Goal: Use online tool/utility: Utilize a website feature to perform a specific function

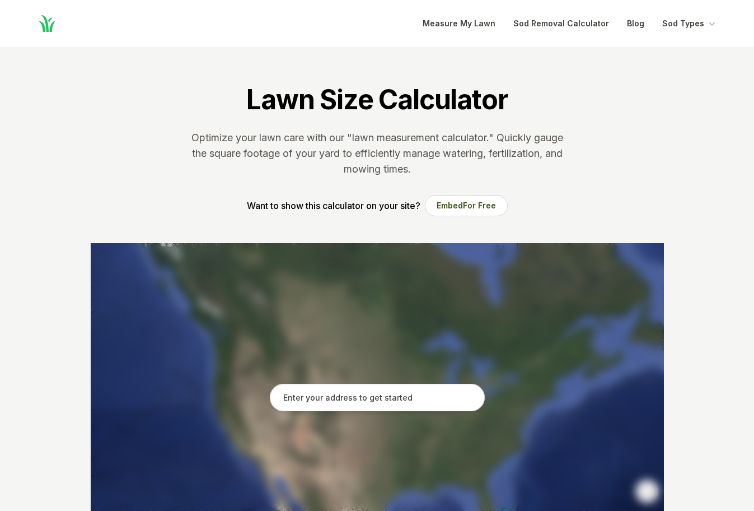
click at [360, 58] on section "Lawn Size Calculator Optimize your lawn care with our "lawn measurement calcula…" at bounding box center [377, 145] width 609 height 196
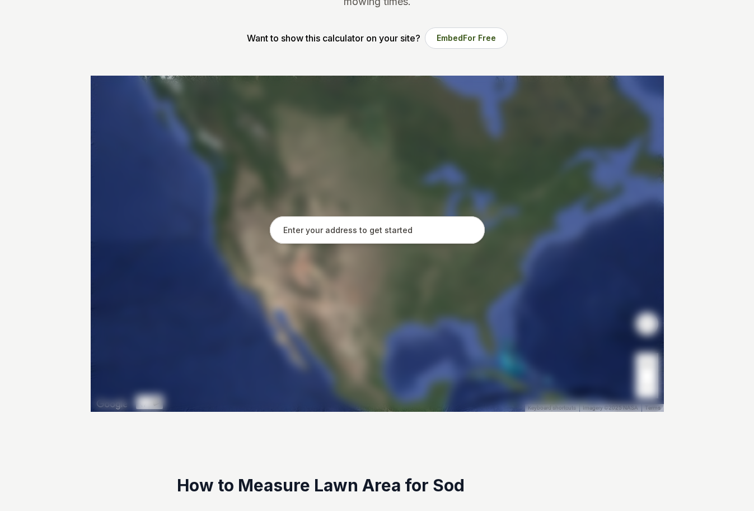
scroll to position [168, 0]
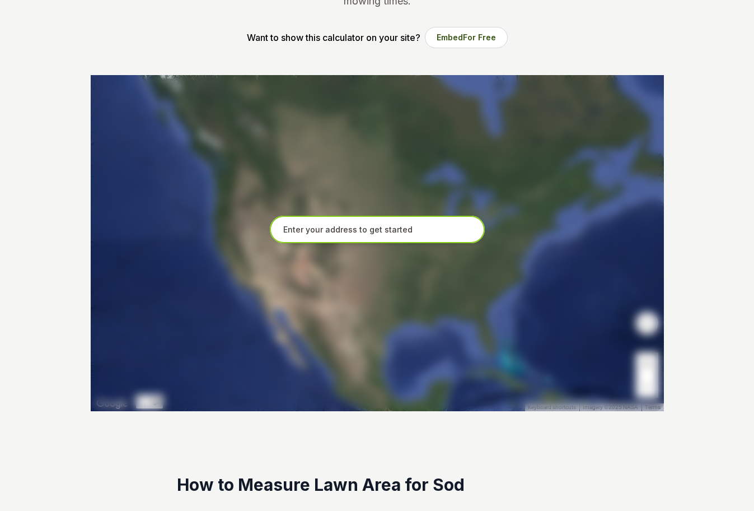
drag, startPoint x: 359, startPoint y: 231, endPoint x: 364, endPoint y: 232, distance: 5.6
click at [362, 231] on input "text" at bounding box center [377, 230] width 215 height 28
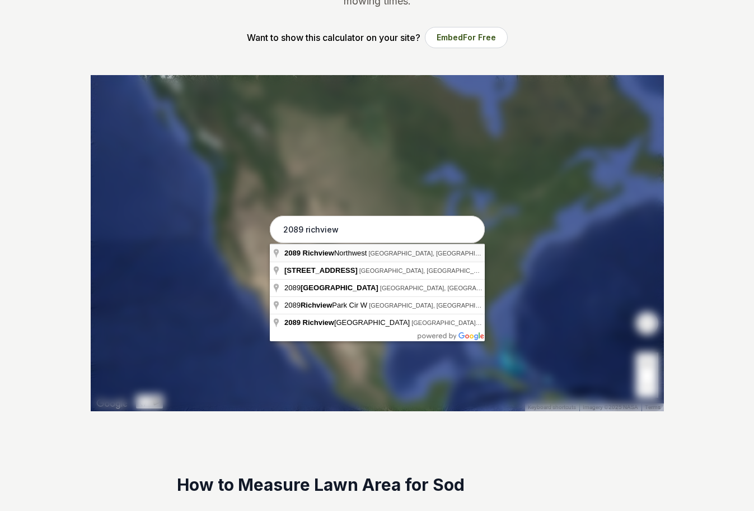
type input "[STREET_ADDRESS]"
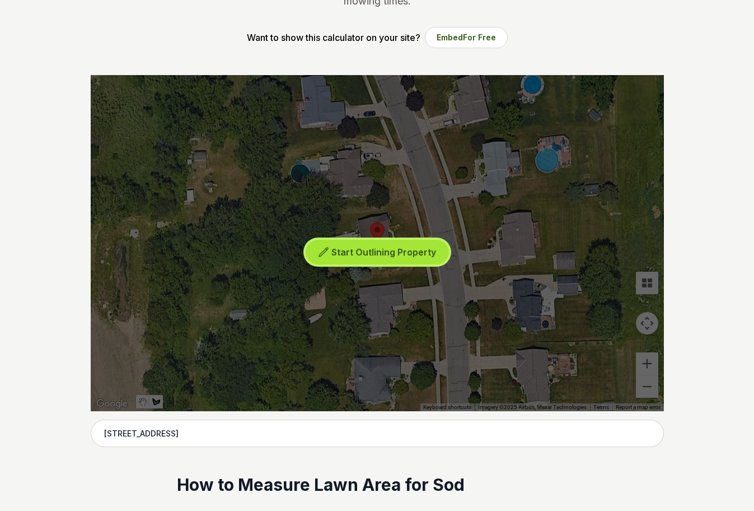
click at [378, 254] on span "Start Outlining Property" at bounding box center [383, 251] width 105 height 11
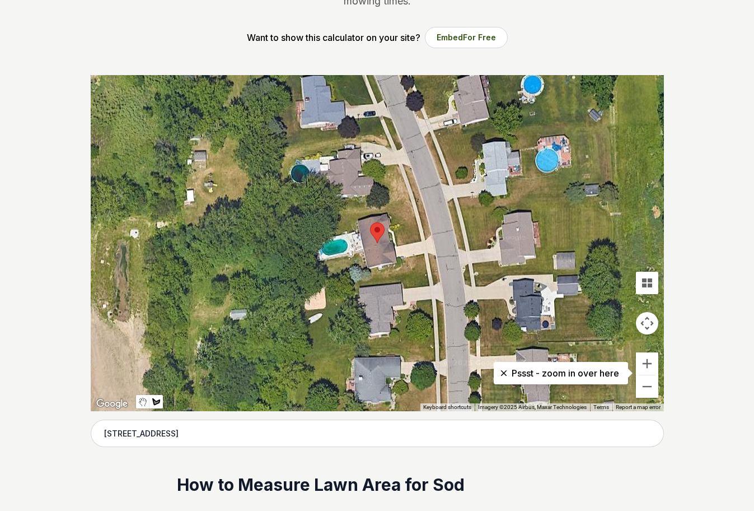
click at [396, 246] on div at bounding box center [377, 243] width 573 height 336
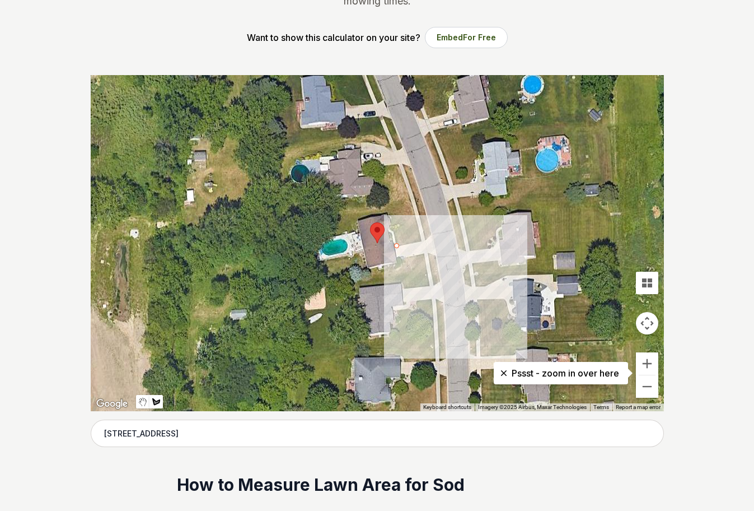
click at [423, 240] on div at bounding box center [377, 243] width 573 height 336
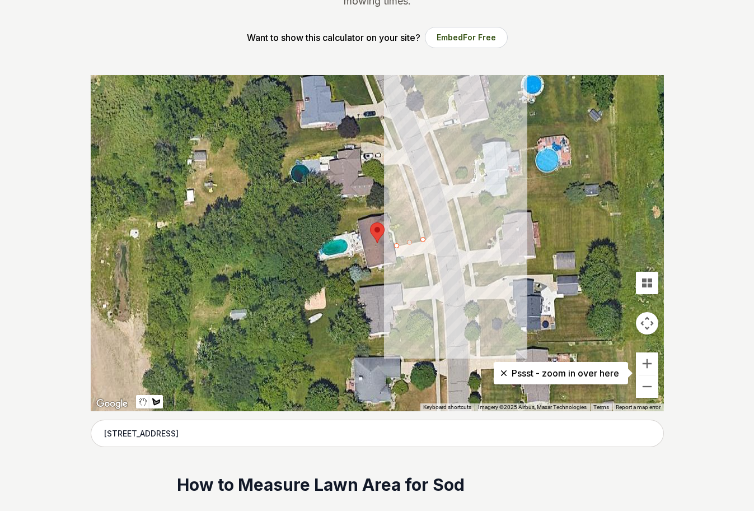
click at [411, 200] on div at bounding box center [377, 243] width 573 height 336
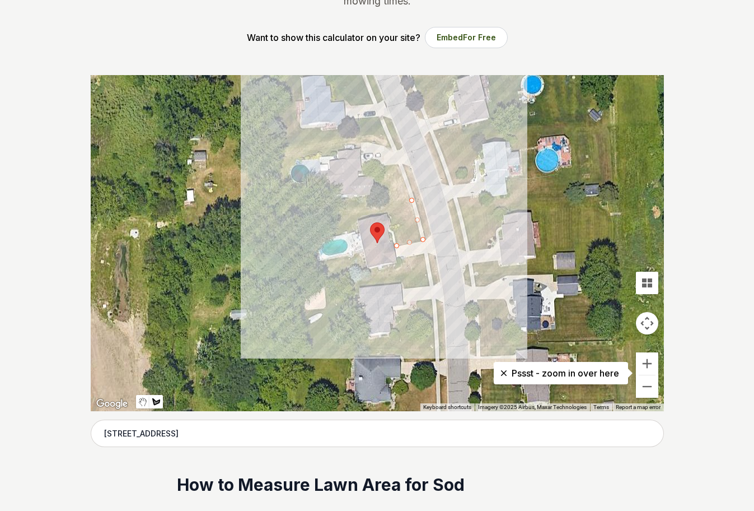
click at [338, 213] on div at bounding box center [377, 243] width 573 height 336
click at [326, 239] on div at bounding box center [377, 243] width 573 height 336
click at [346, 230] on div at bounding box center [377, 243] width 573 height 336
click at [354, 230] on div at bounding box center [377, 243] width 573 height 336
click at [355, 219] on div at bounding box center [377, 243] width 573 height 336
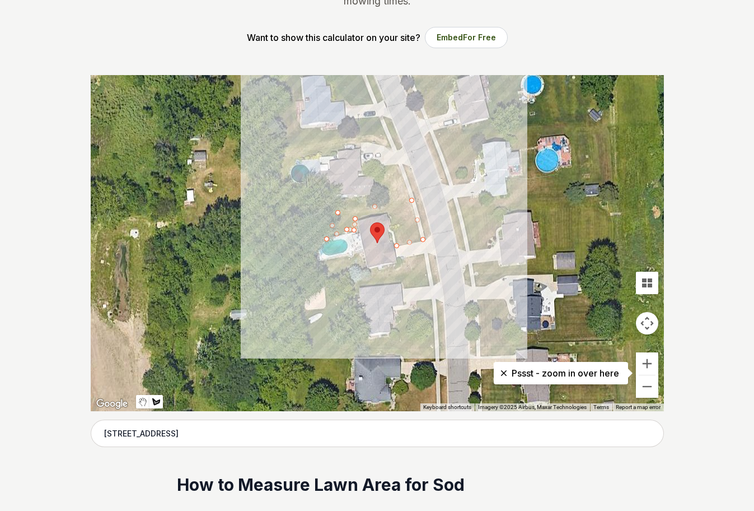
click at [392, 214] on div at bounding box center [377, 243] width 573 height 336
click at [388, 225] on div at bounding box center [377, 243] width 573 height 336
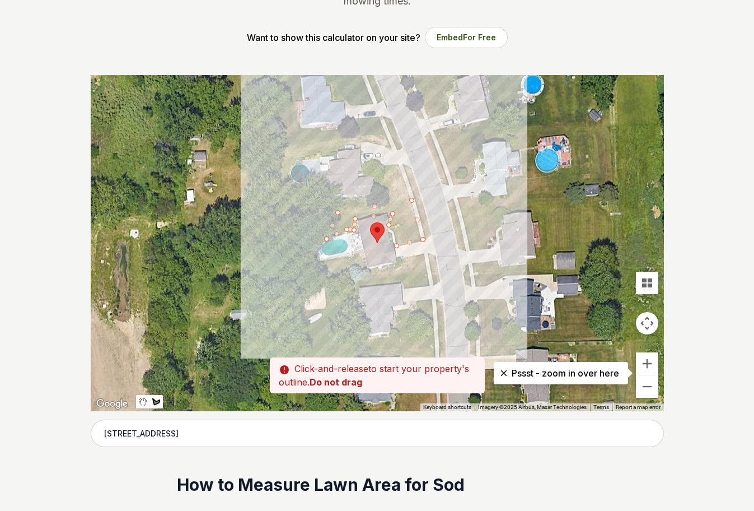
click at [400, 225] on div at bounding box center [377, 243] width 573 height 336
click at [394, 232] on div at bounding box center [377, 243] width 573 height 336
click at [397, 243] on div at bounding box center [377, 243] width 573 height 336
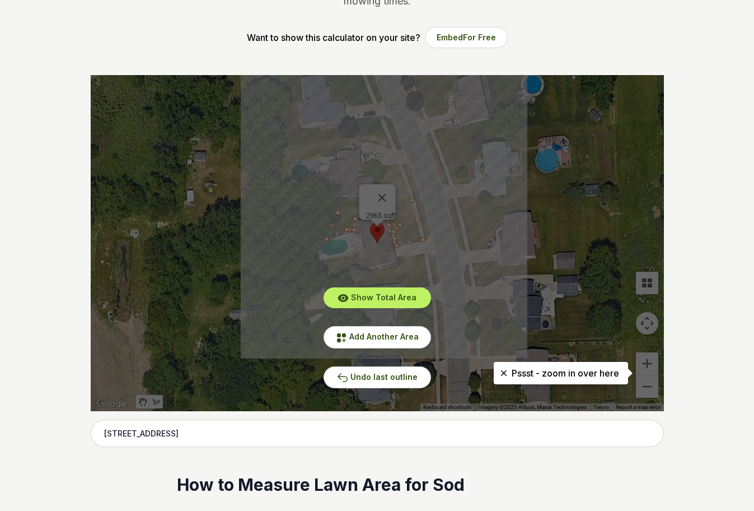
drag, startPoint x: 414, startPoint y: 265, endPoint x: 408, endPoint y: 256, distance: 10.4
click at [408, 256] on div "Show Total Area Add Another Area Undo last outline" at bounding box center [377, 243] width 573 height 336
click at [379, 341] on span "Add Another Area" at bounding box center [383, 336] width 69 height 10
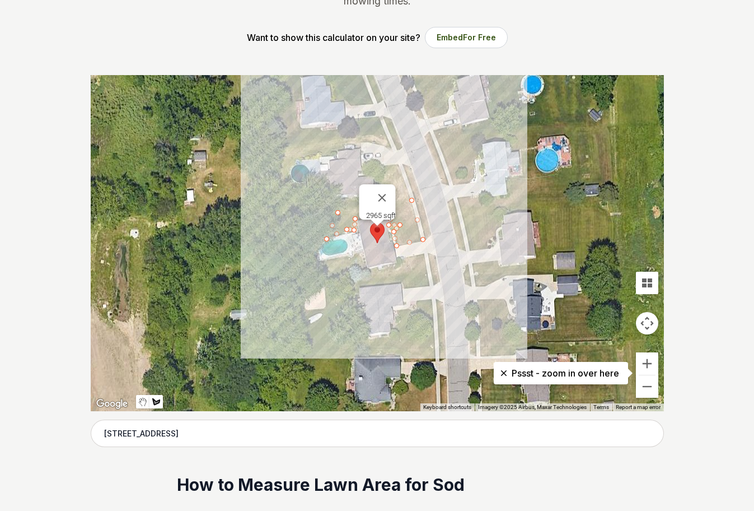
click at [403, 259] on div at bounding box center [377, 243] width 573 height 336
click at [423, 253] on div at bounding box center [377, 243] width 573 height 336
click at [425, 273] on div at bounding box center [377, 243] width 573 height 336
click at [362, 281] on div at bounding box center [377, 243] width 573 height 336
click at [354, 268] on div at bounding box center [377, 243] width 573 height 336
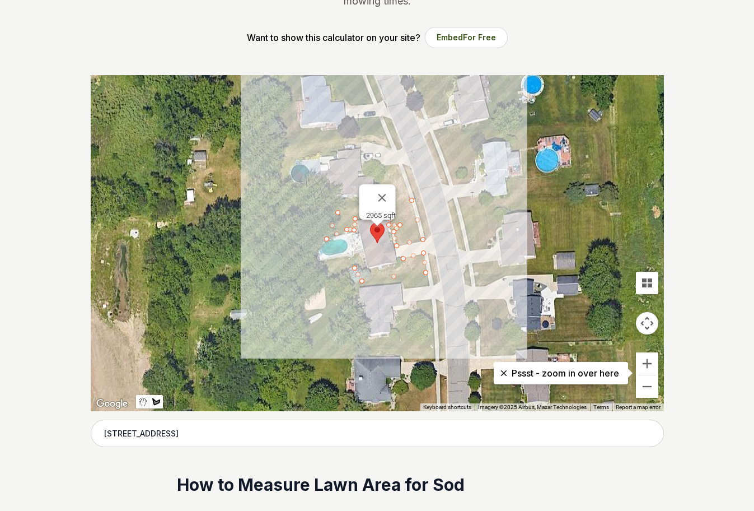
click at [325, 278] on div at bounding box center [377, 243] width 573 height 336
click at [316, 265] on div at bounding box center [377, 243] width 573 height 336
click at [316, 261] on div at bounding box center [377, 243] width 573 height 336
click at [346, 255] on div at bounding box center [377, 243] width 573 height 336
click at [352, 260] on div at bounding box center [377, 243] width 573 height 336
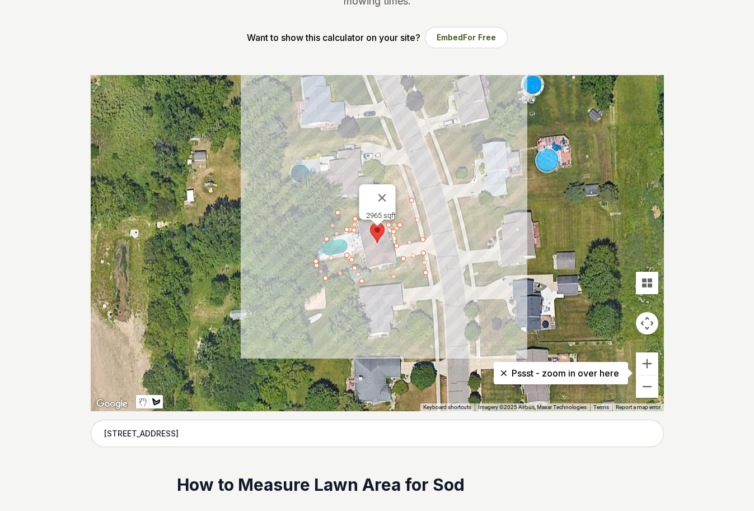
click at [354, 252] on div at bounding box center [377, 243] width 573 height 336
click at [360, 252] on div at bounding box center [377, 243] width 573 height 336
click at [367, 269] on div at bounding box center [377, 243] width 573 height 336
click at [376, 266] on div at bounding box center [377, 243] width 573 height 336
click at [377, 270] on div at bounding box center [377, 243] width 573 height 336
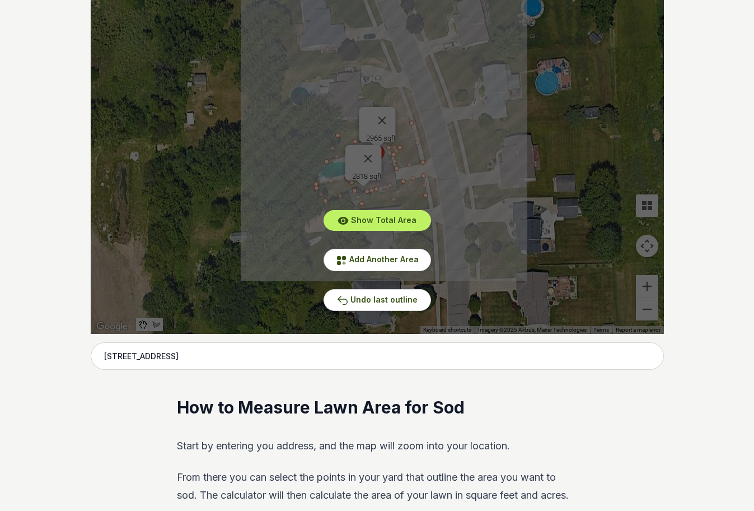
scroll to position [224, 0]
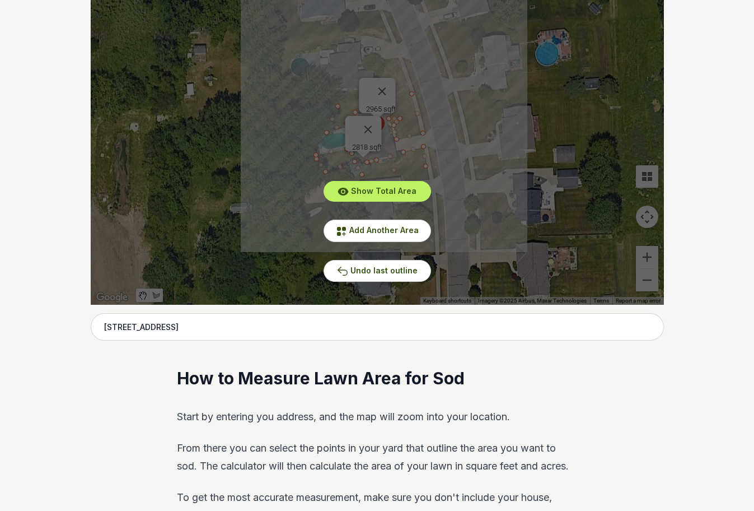
scroll to position [336, 0]
